Goal: Check status

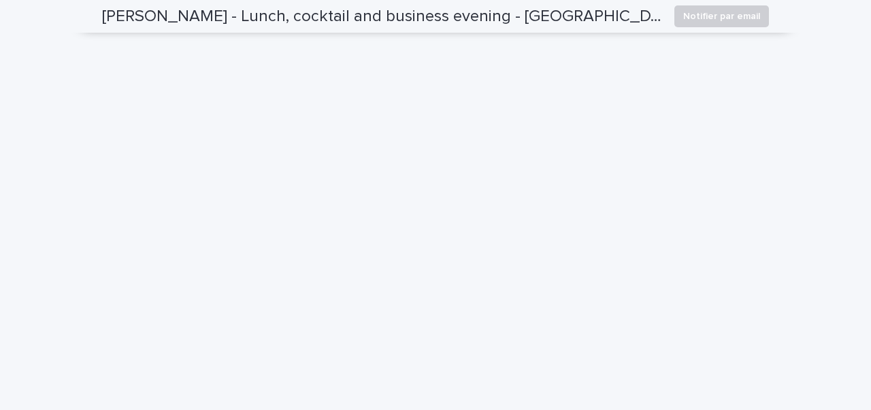
scroll to position [1430, 0]
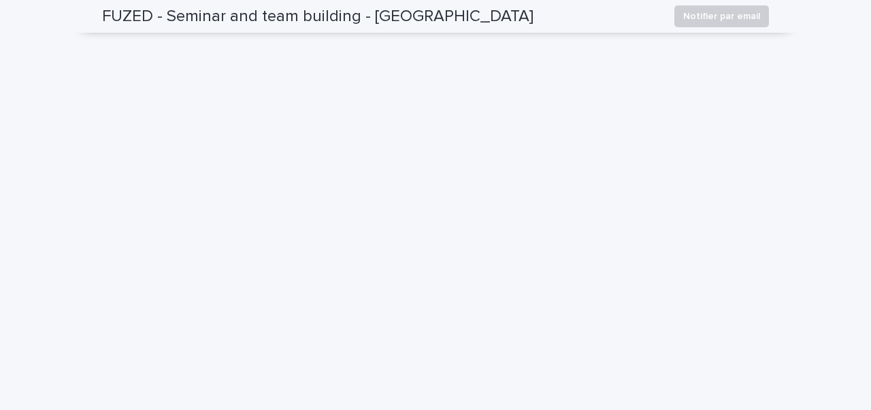
scroll to position [1400, 0]
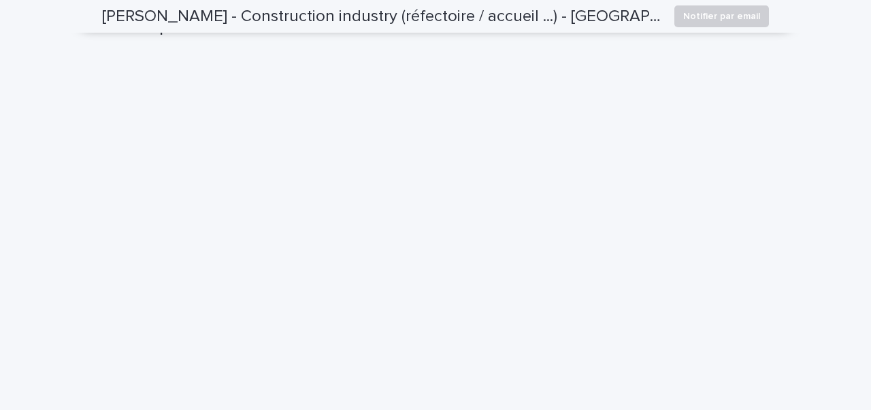
scroll to position [1526, 0]
